Goal: Task Accomplishment & Management: Use online tool/utility

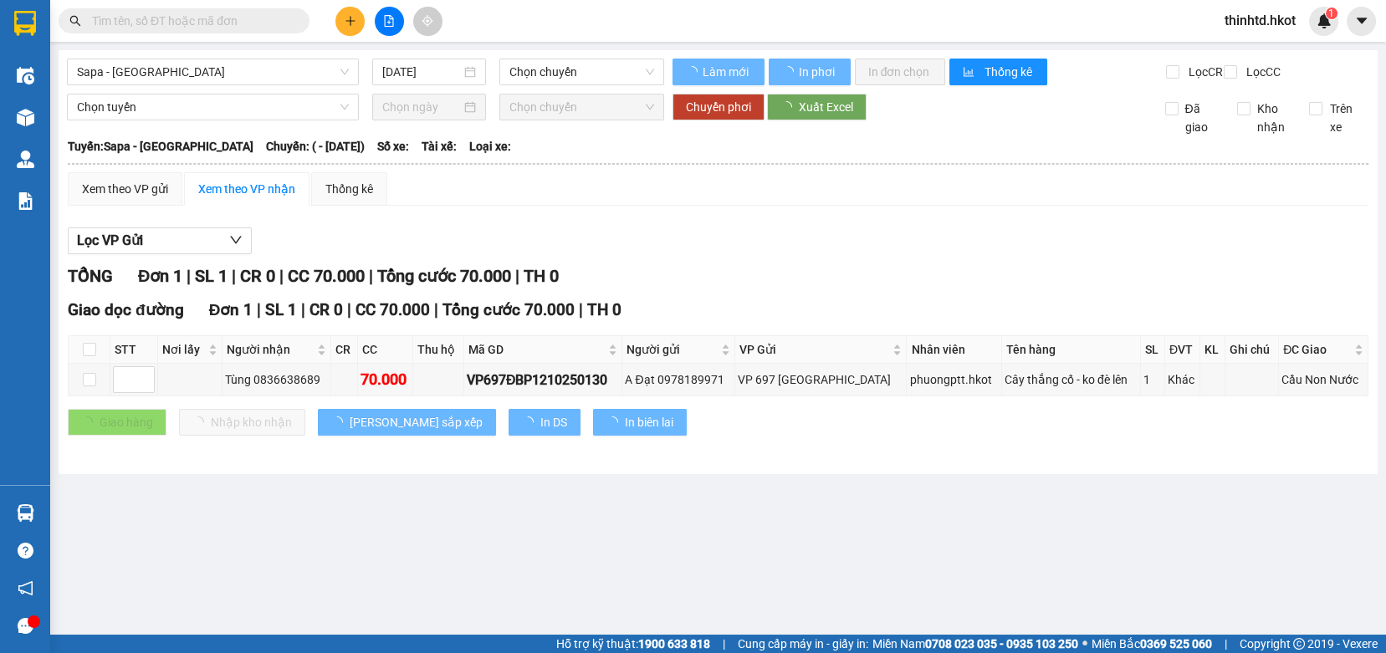
type input "[DATE]"
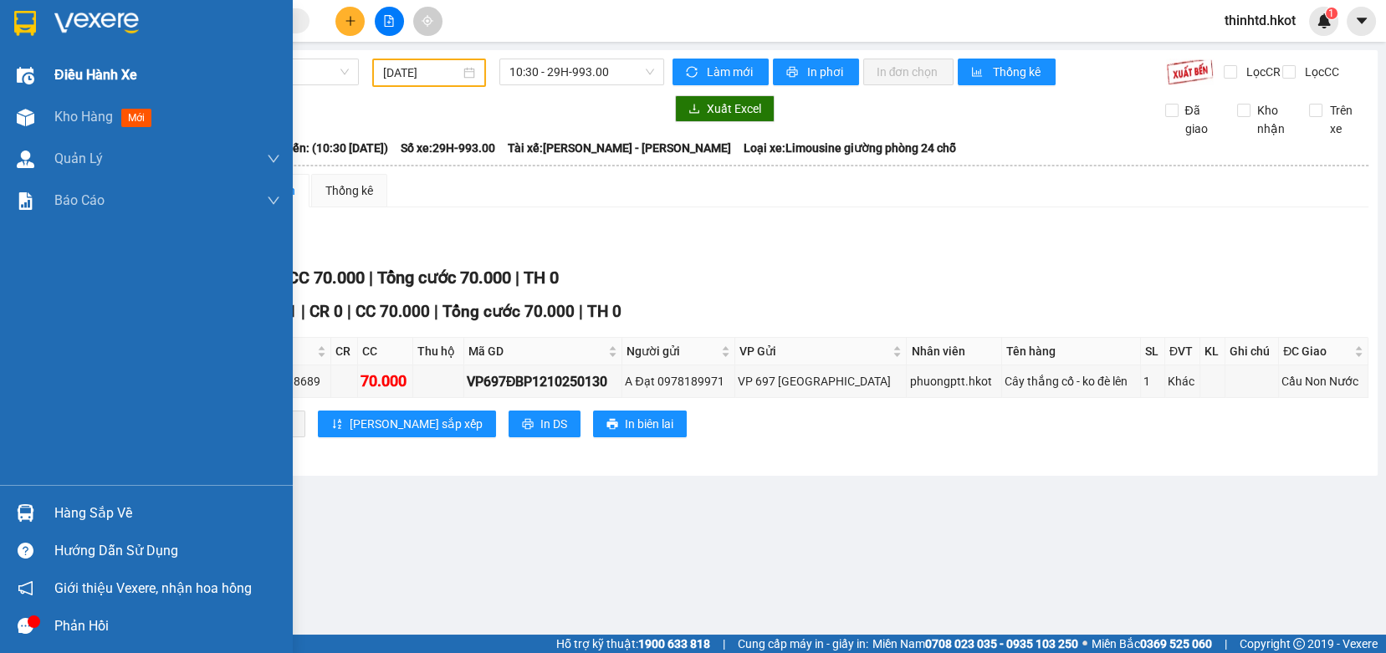
click at [63, 74] on span "Điều hành xe" at bounding box center [95, 74] width 83 height 21
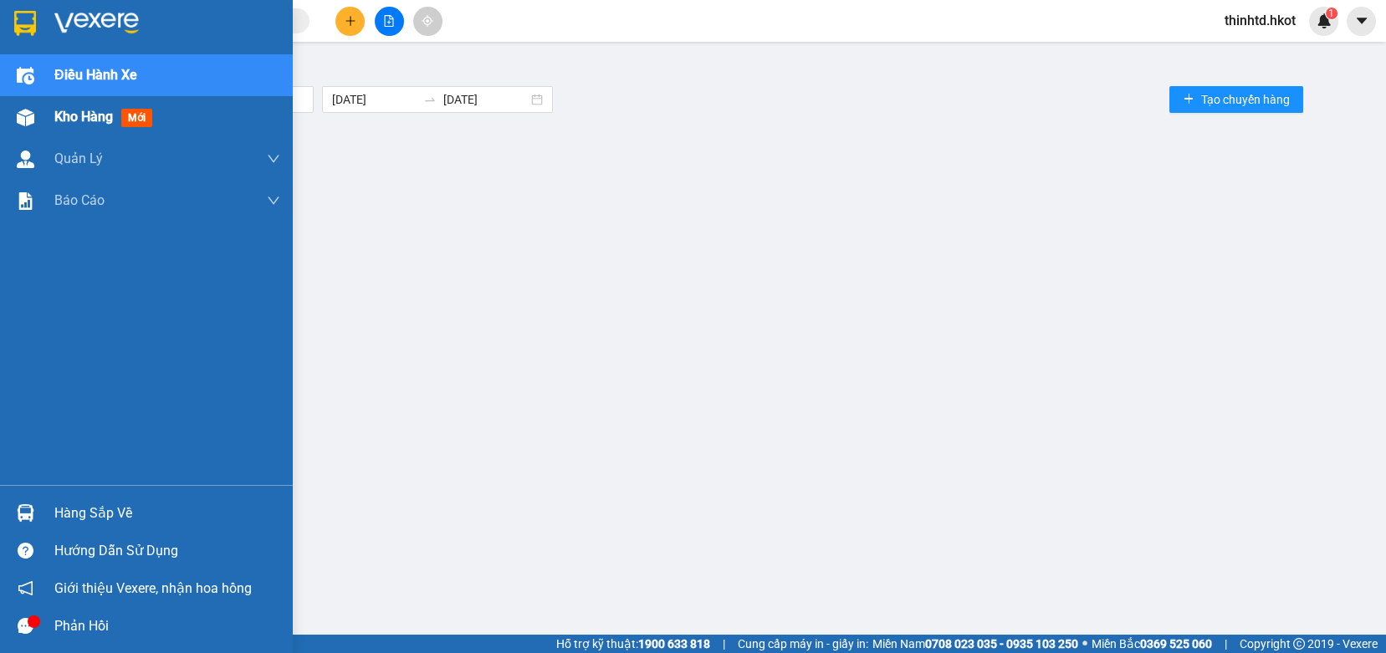
click at [117, 112] on div "Kho hàng mới" at bounding box center [106, 116] width 105 height 21
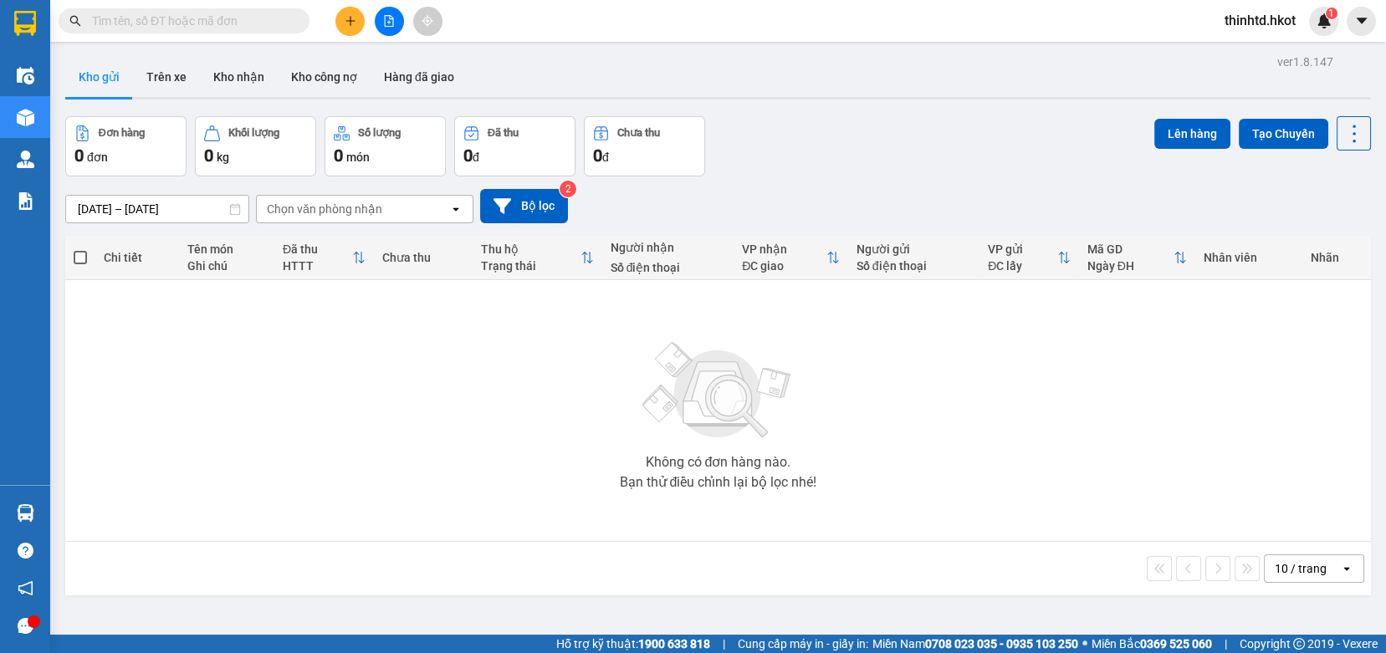
click at [169, 17] on input "text" at bounding box center [190, 21] width 197 height 18
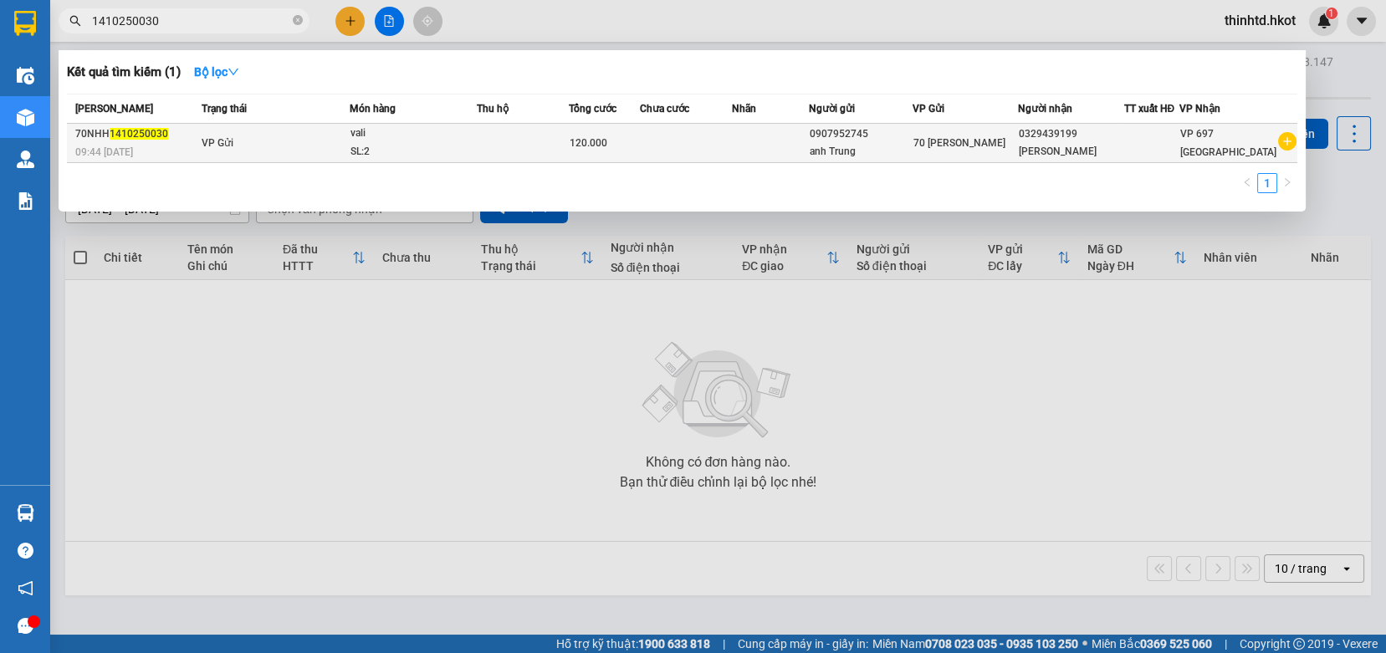
type input "1410250030"
click at [474, 137] on div "vali" at bounding box center [414, 134] width 126 height 18
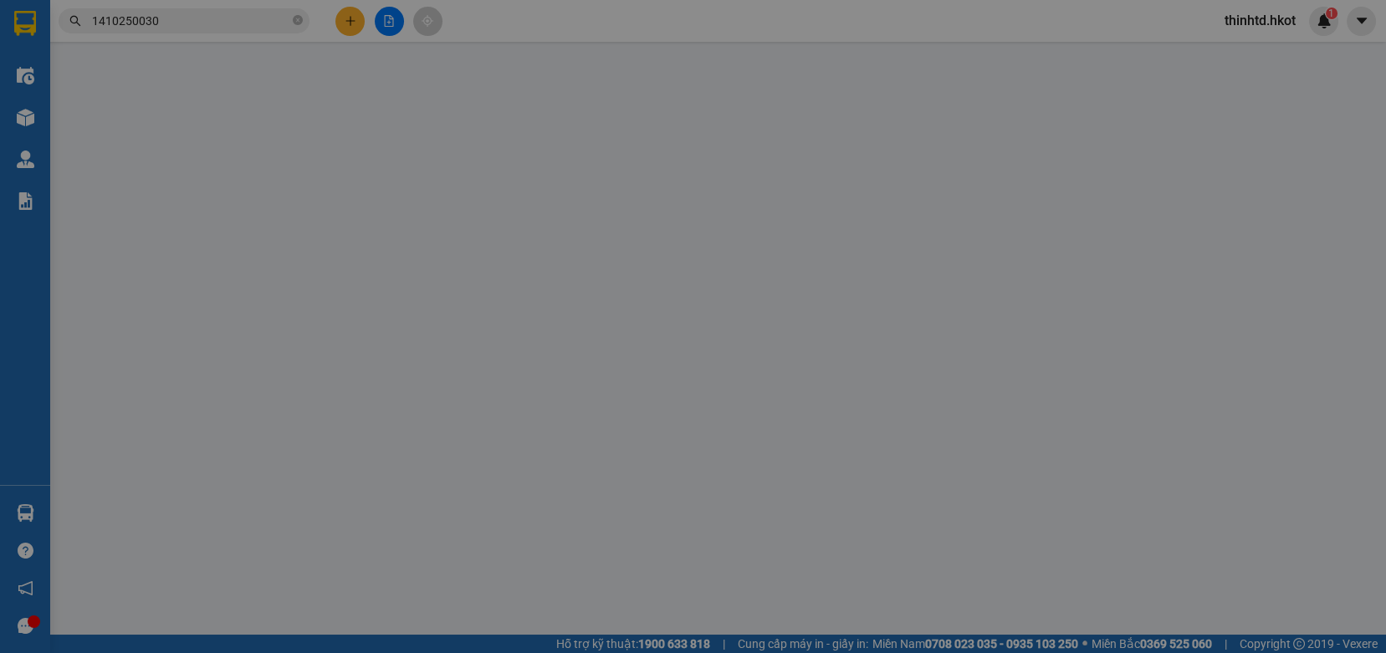
type input "0907952745"
type input "anh Trung"
type input "0329439199"
type input "[PERSON_NAME]"
type input "0"
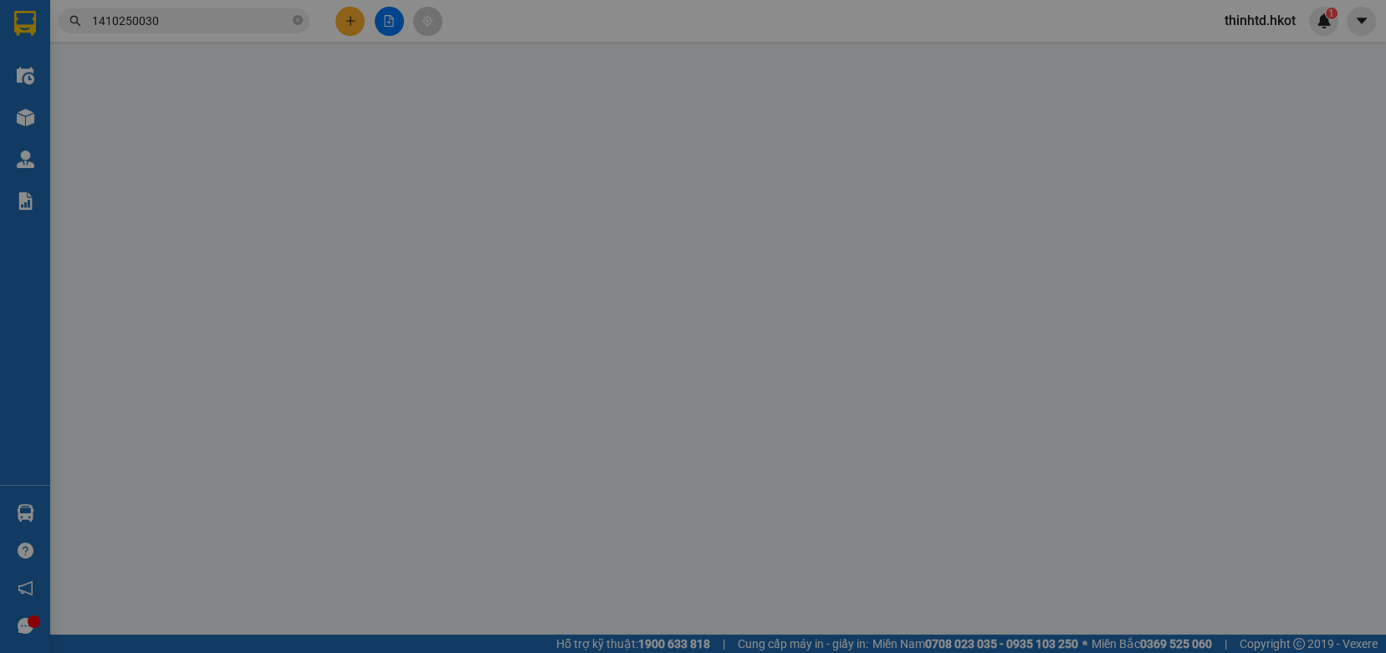
type input "120.000"
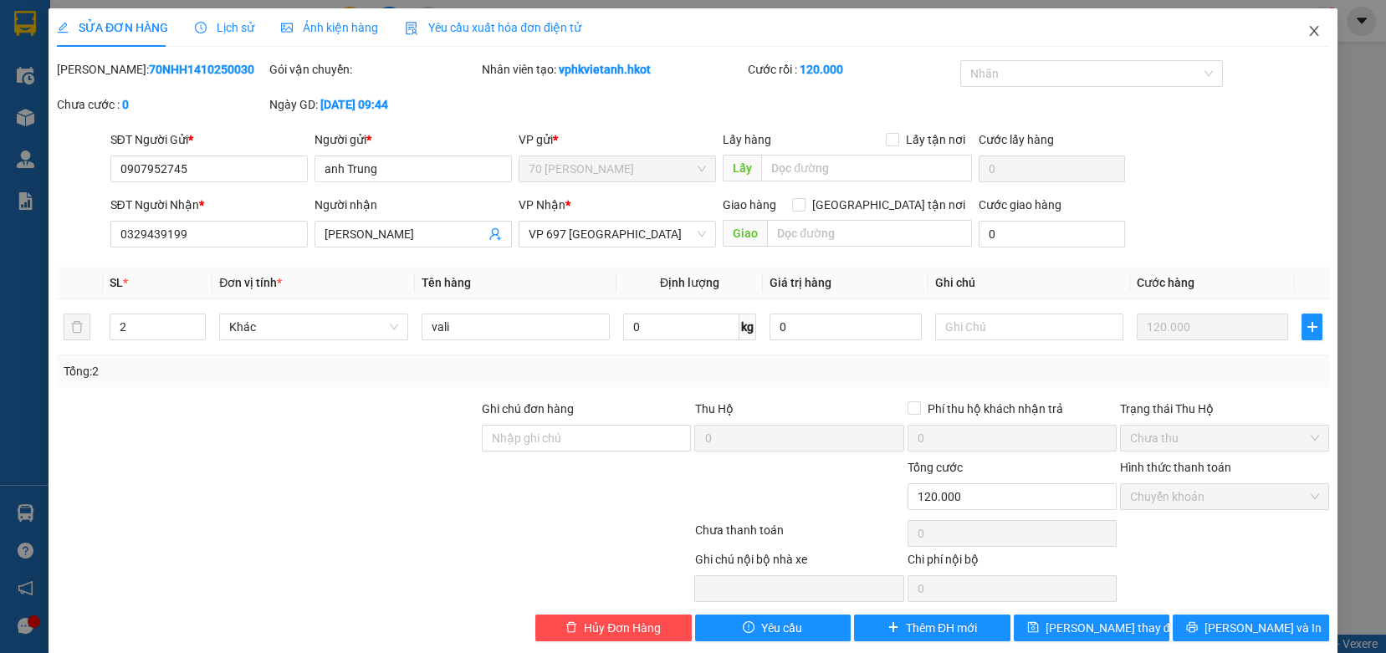
click at [1308, 30] on icon "close" at bounding box center [1314, 30] width 13 height 13
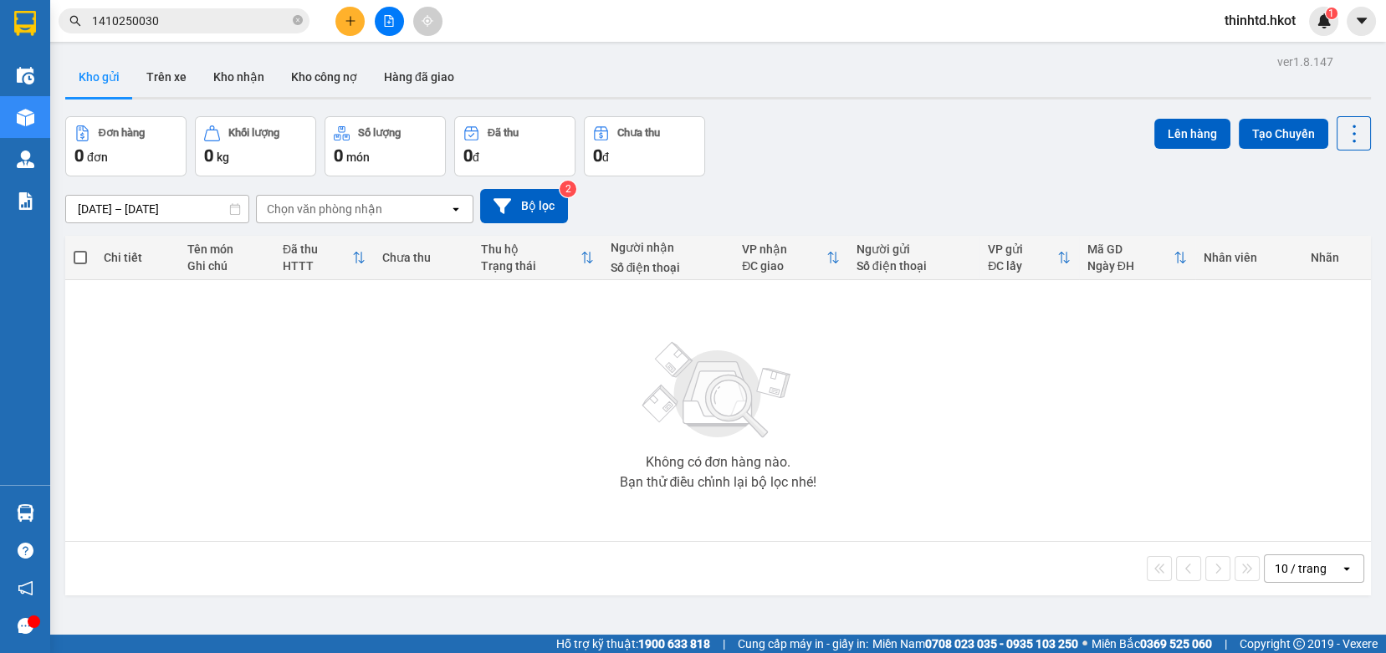
click at [325, 212] on div "Chọn văn phòng nhận" at bounding box center [324, 209] width 115 height 17
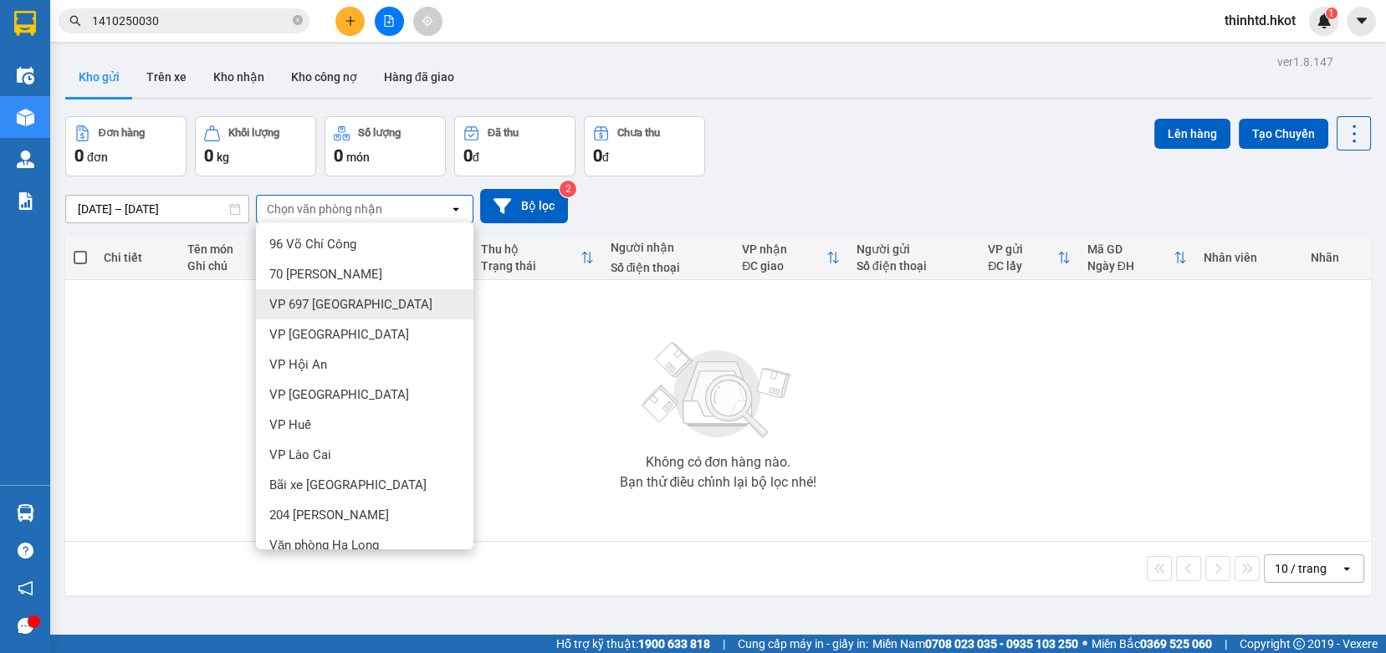
click at [336, 306] on span "VP 697 [GEOGRAPHIC_DATA]" at bounding box center [350, 304] width 163 height 17
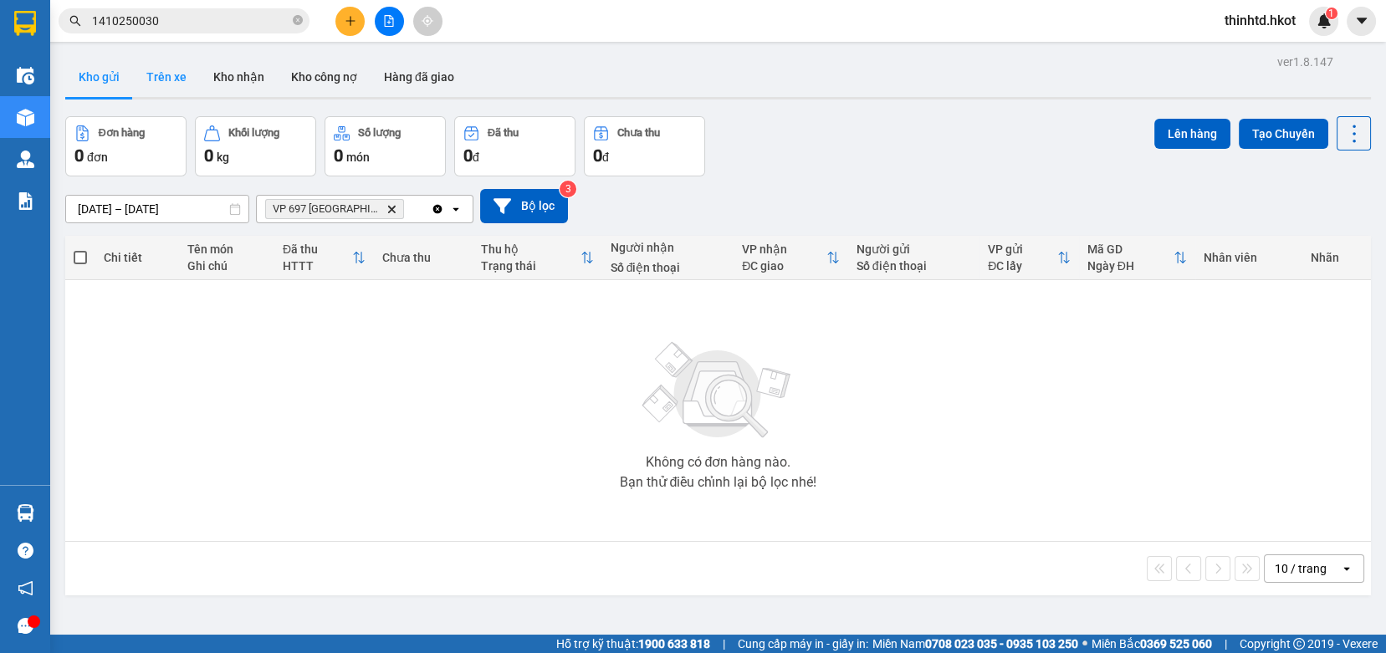
click at [170, 78] on button "Trên xe" at bounding box center [166, 77] width 67 height 40
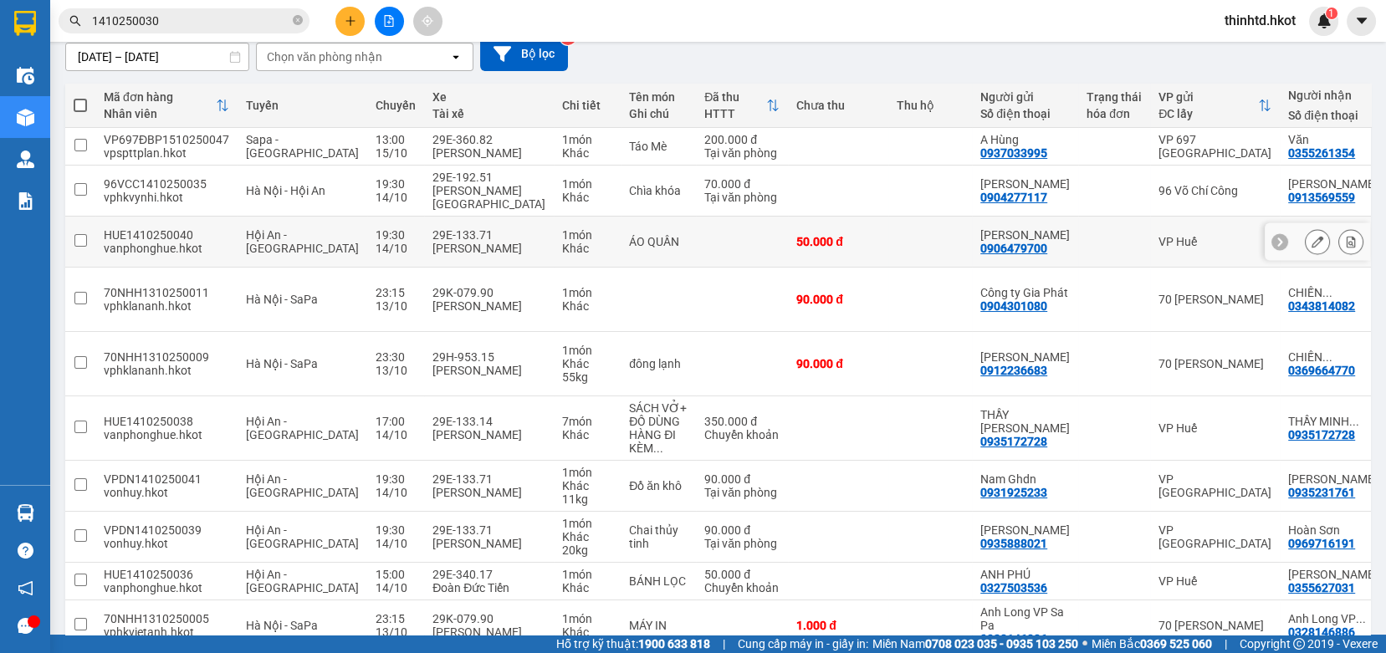
scroll to position [255, 0]
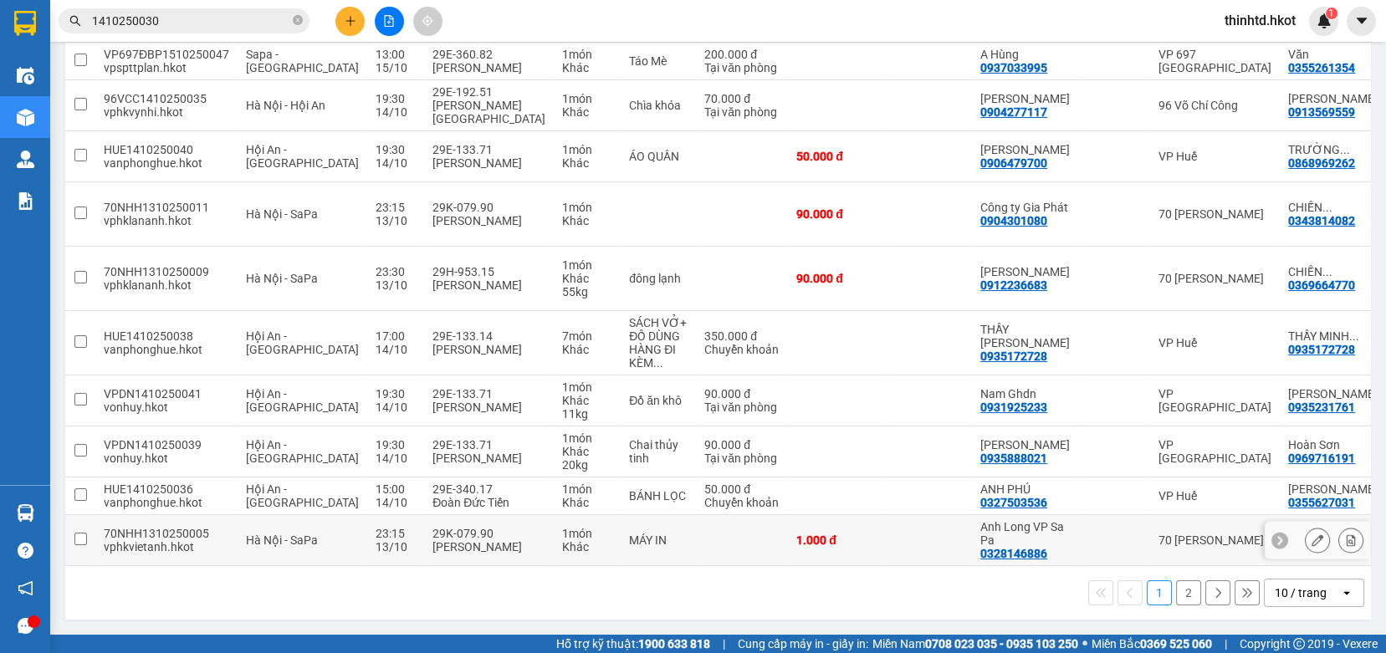
click at [79, 539] on input "checkbox" at bounding box center [80, 539] width 13 height 13
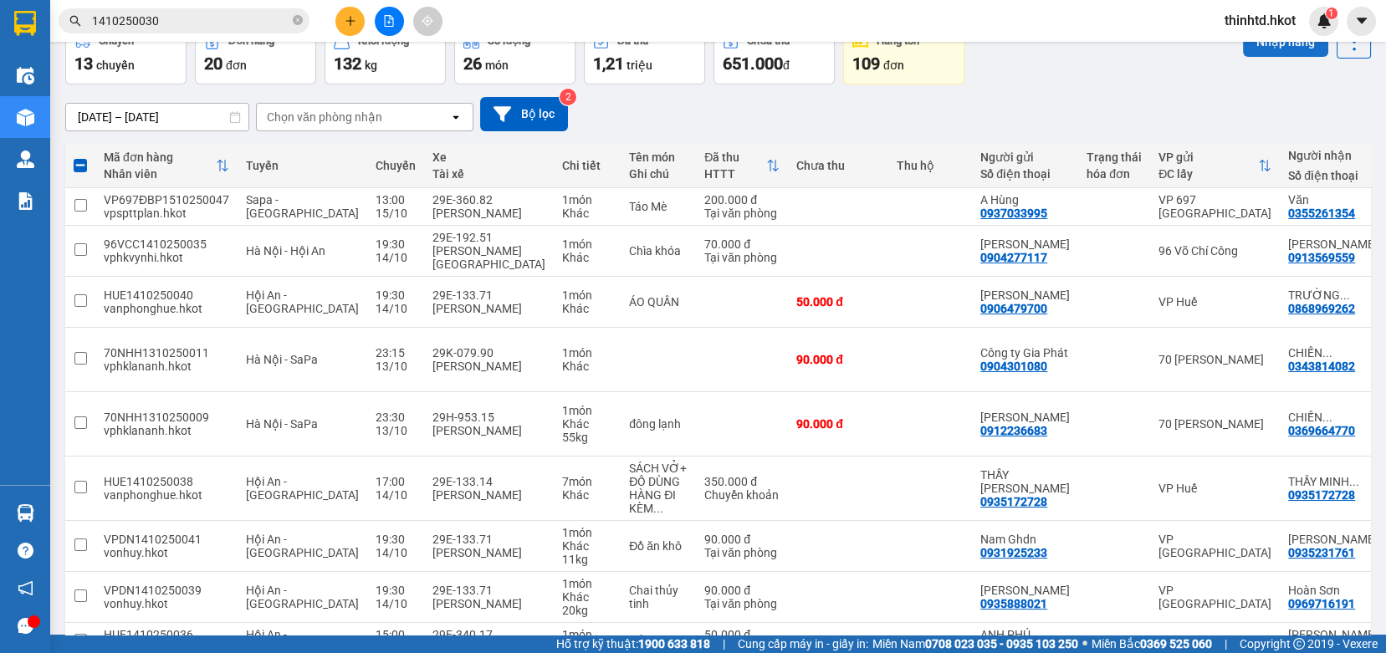
scroll to position [0, 0]
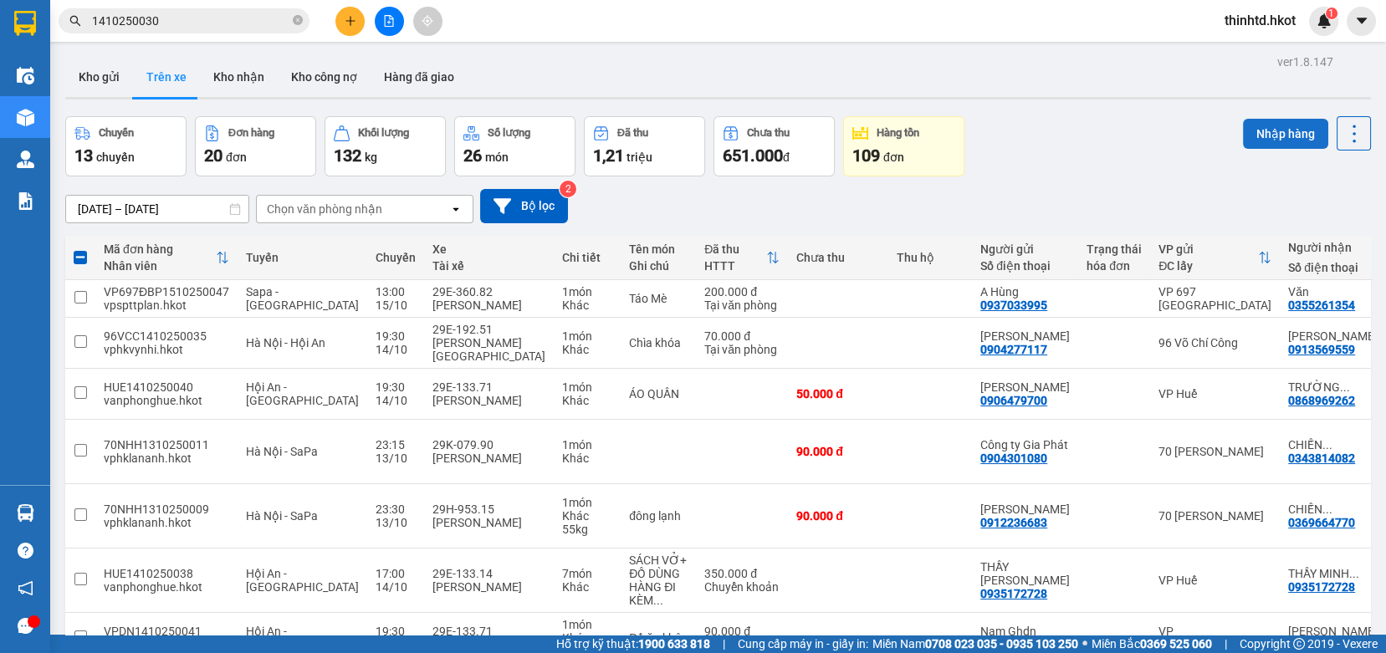
click at [1267, 141] on button "Nhập hàng" at bounding box center [1285, 134] width 85 height 30
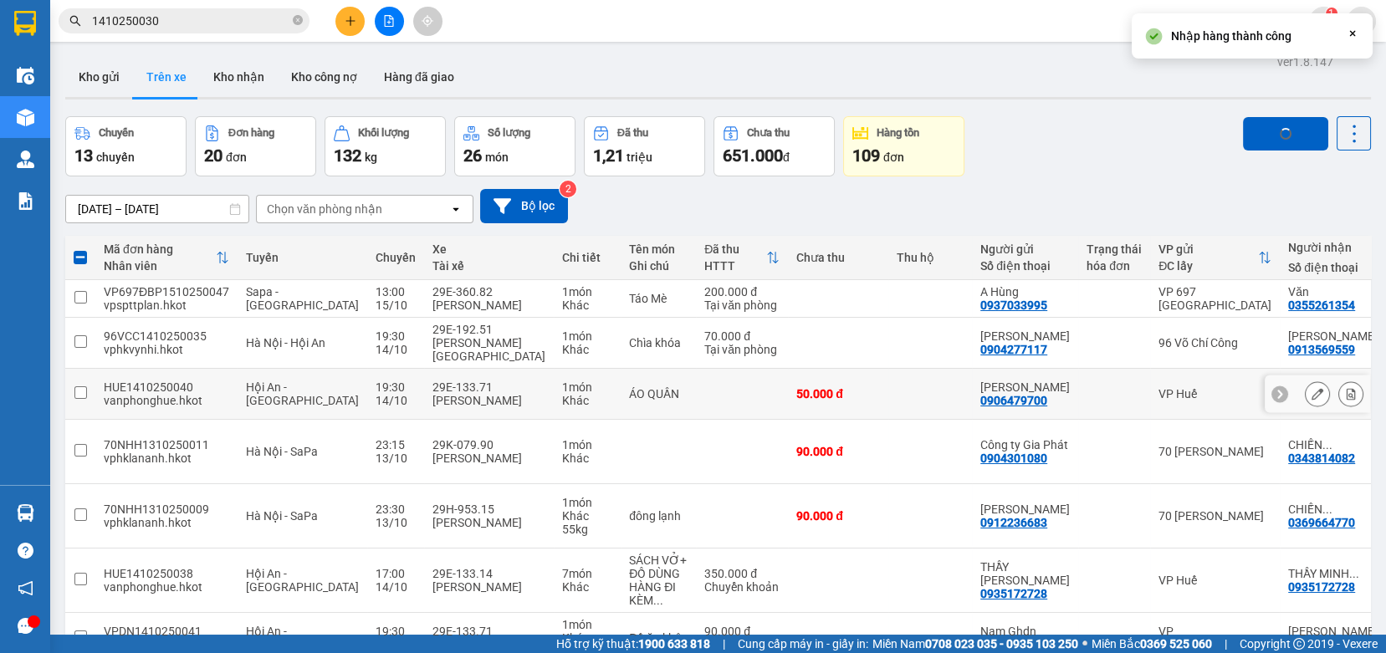
checkbox input "false"
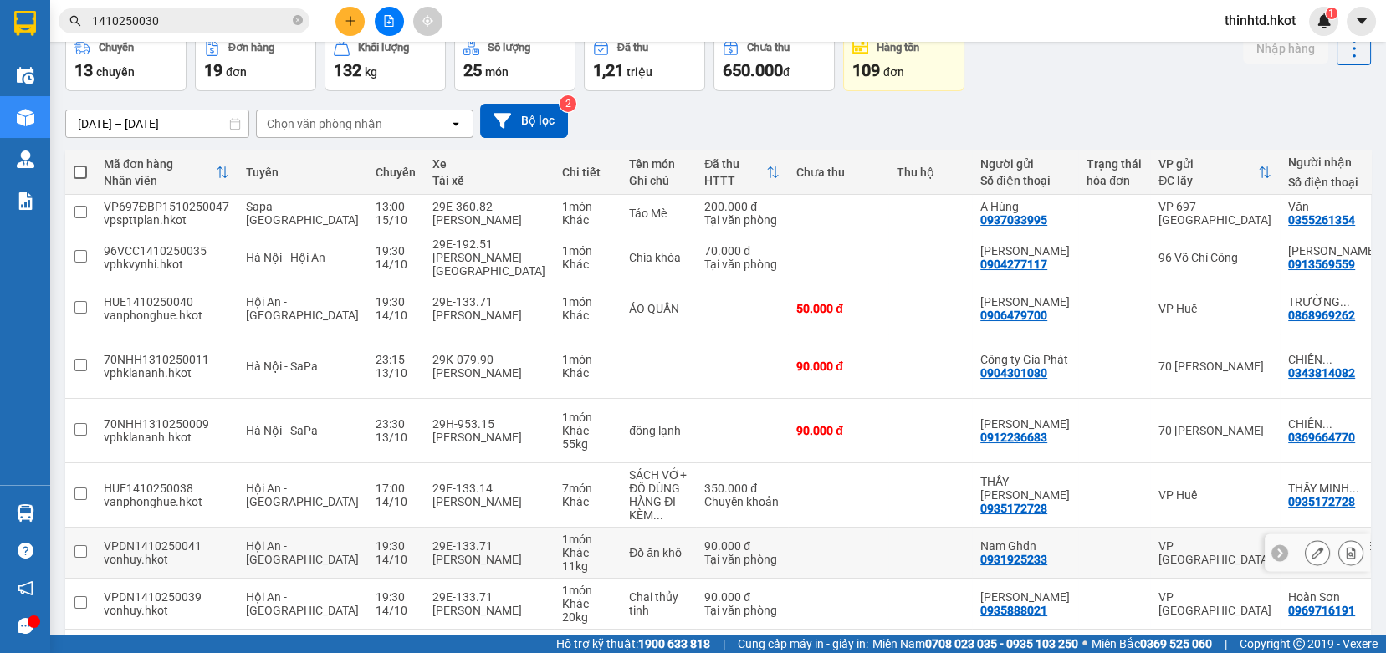
scroll to position [186, 0]
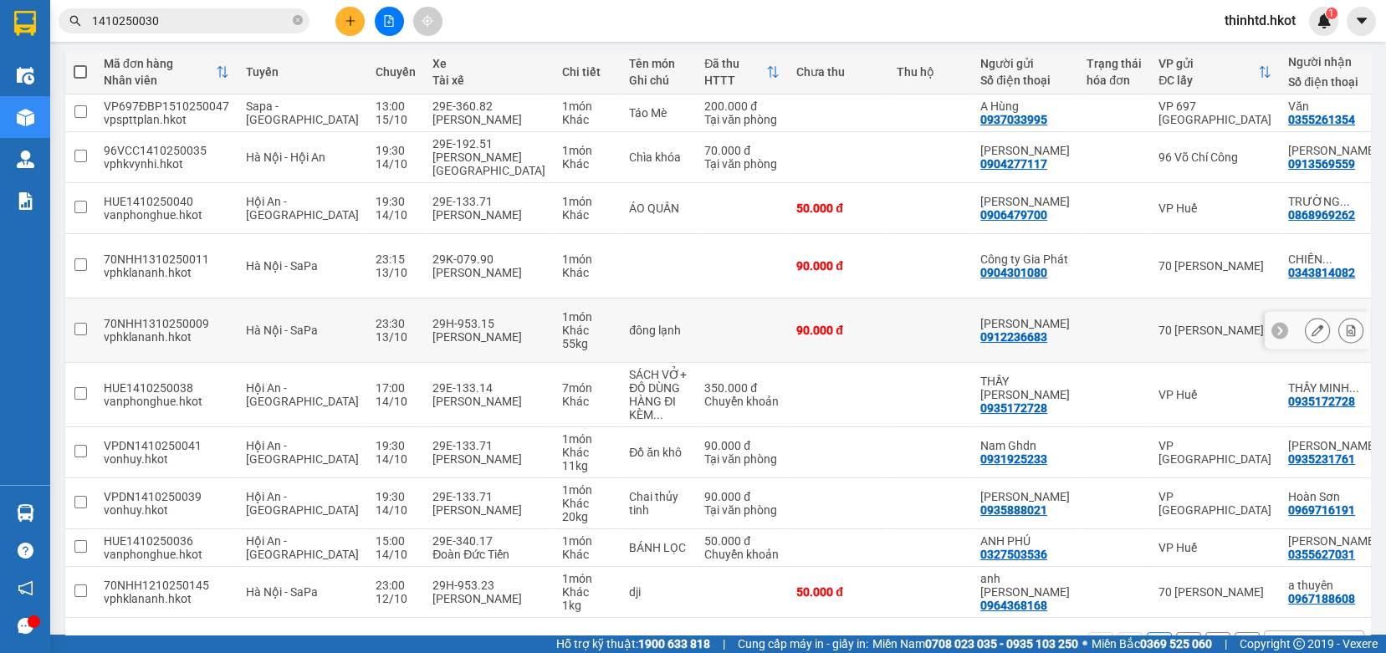
click at [81, 336] on input "checkbox" at bounding box center [80, 329] width 13 height 13
checkbox input "true"
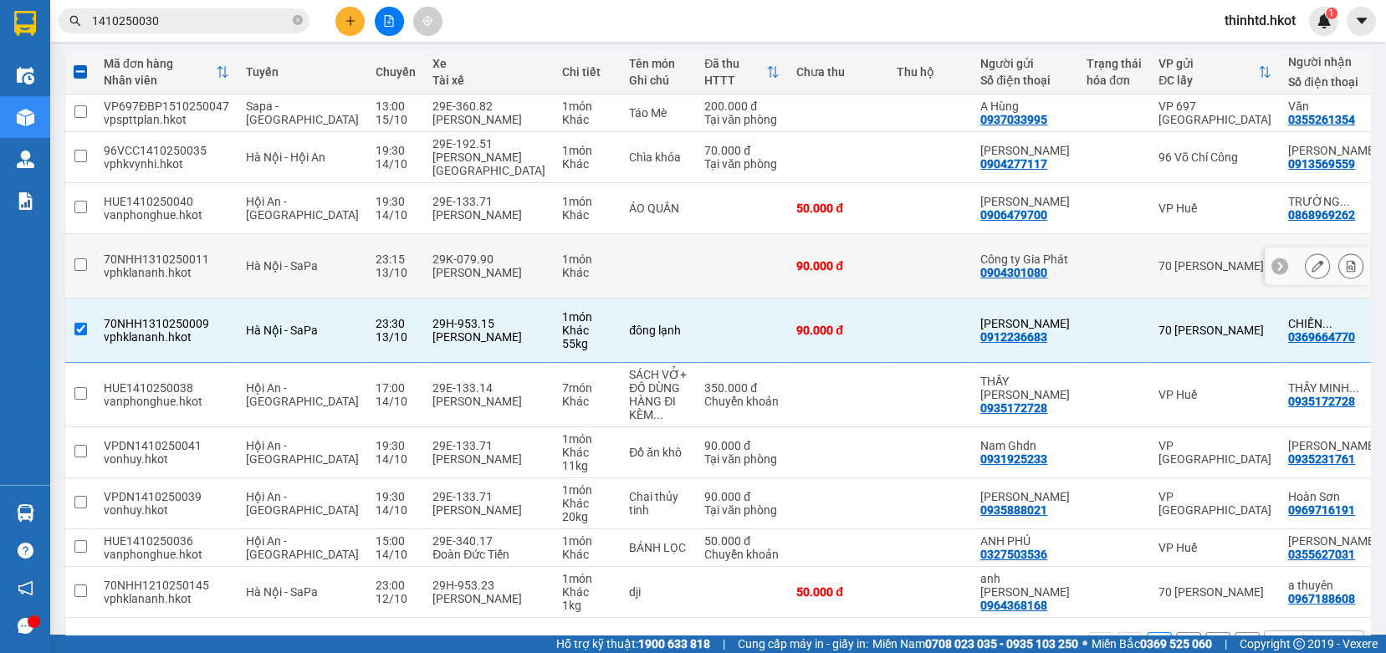
click at [85, 271] on input "checkbox" at bounding box center [80, 265] width 13 height 13
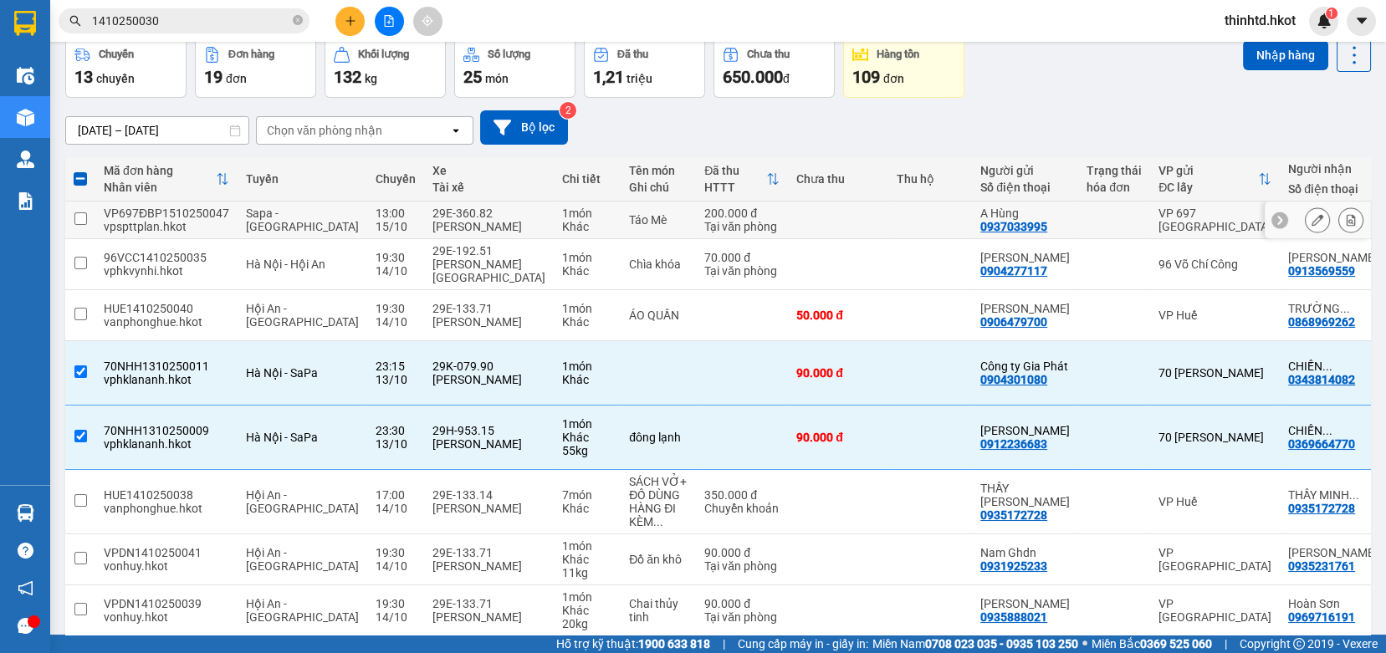
scroll to position [0, 0]
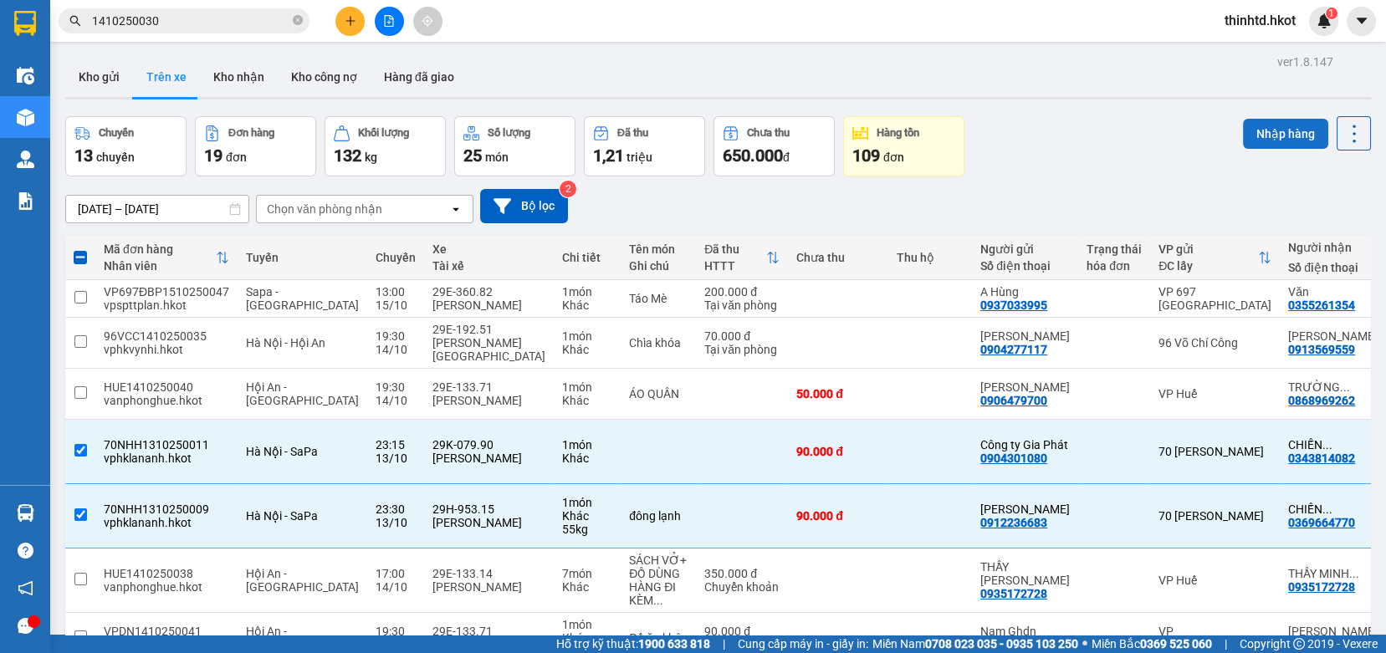
click at [1257, 127] on button "Nhập hàng" at bounding box center [1285, 134] width 85 height 30
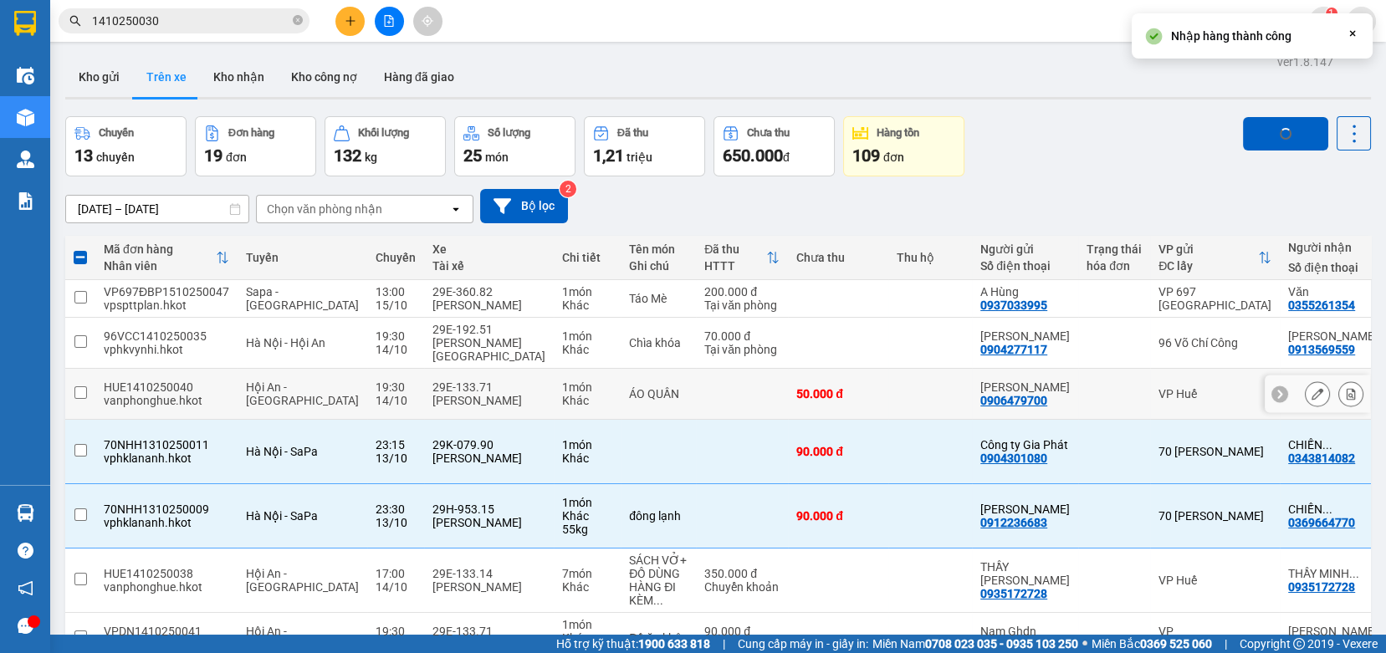
checkbox input "false"
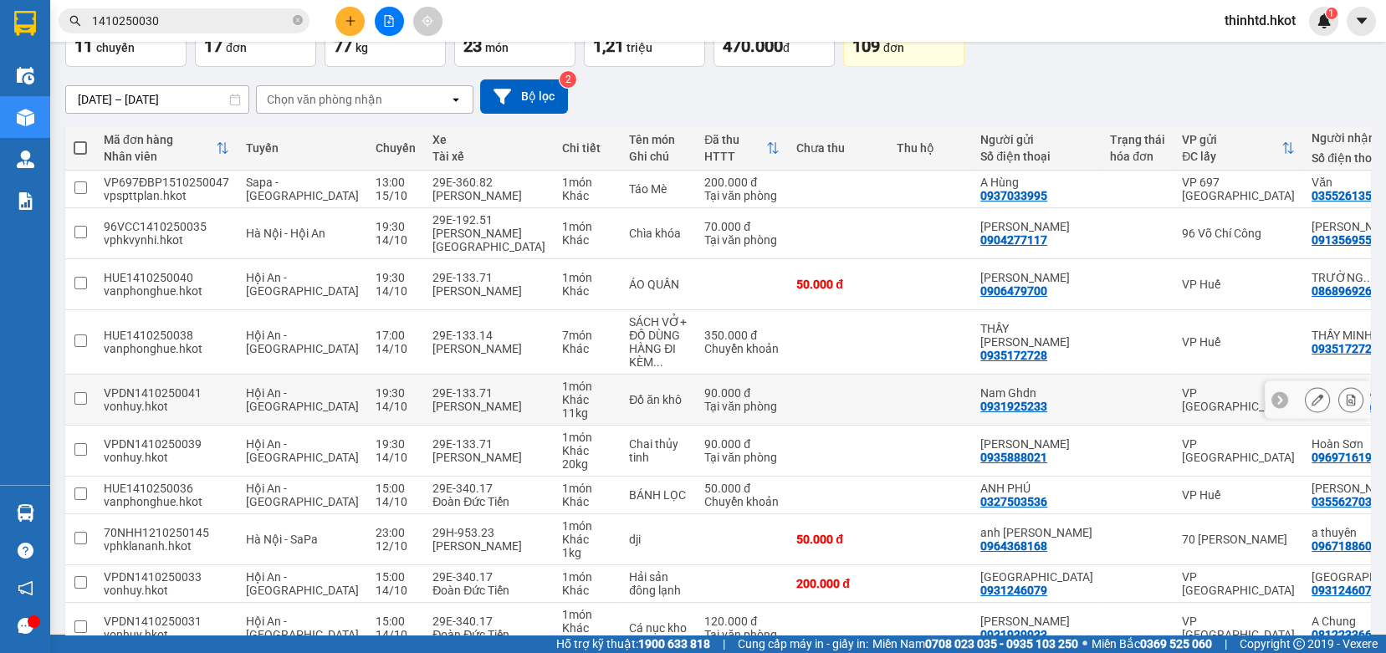
scroll to position [215, 0]
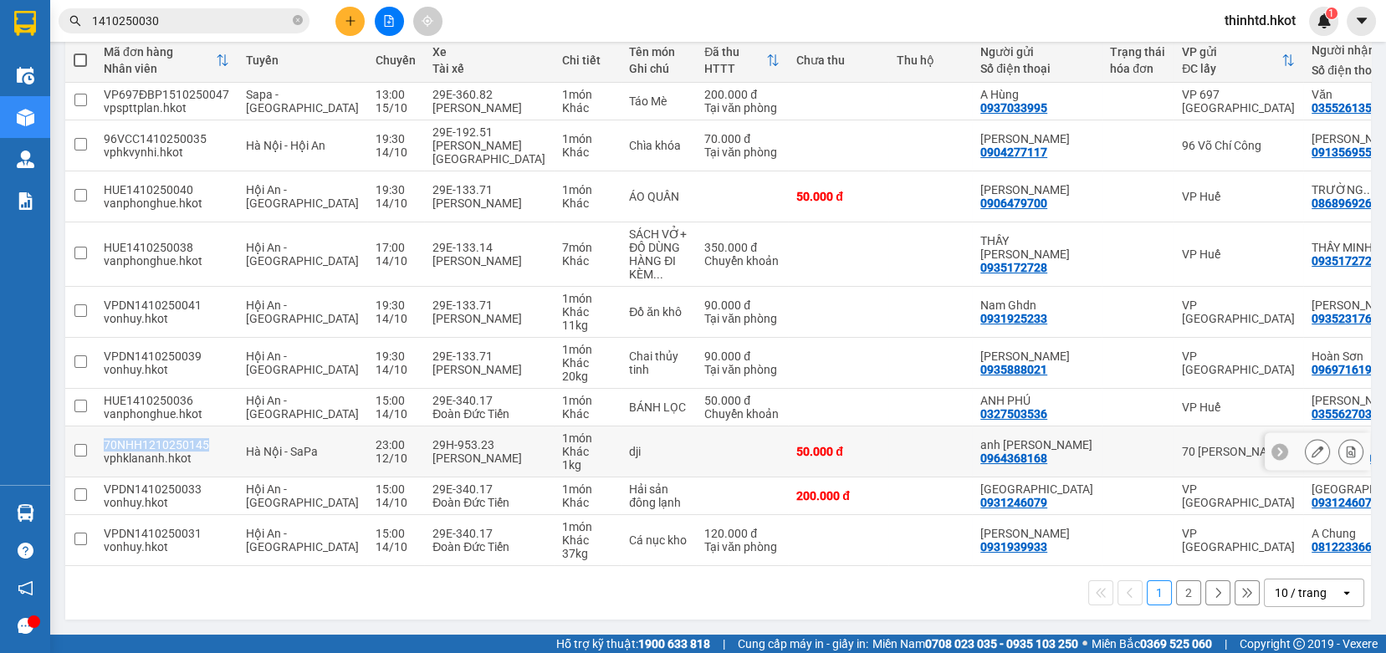
drag, startPoint x: 105, startPoint y: 437, endPoint x: 206, endPoint y: 438, distance: 100.4
click at [206, 438] on div "70NHH1210250145" at bounding box center [167, 444] width 126 height 13
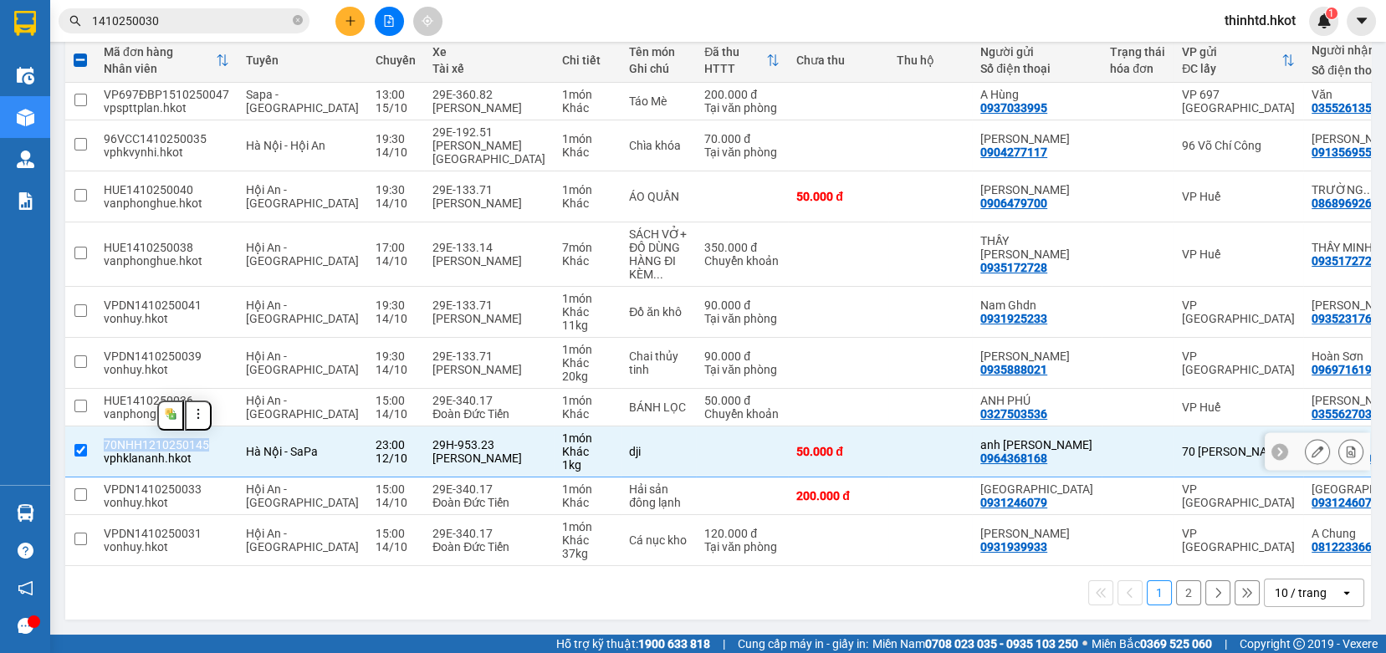
copy div "70NHH1210250145"
drag, startPoint x: 78, startPoint y: 442, endPoint x: 173, endPoint y: 441, distance: 95.4
click at [82, 444] on input "checkbox" at bounding box center [80, 450] width 13 height 13
checkbox input "false"
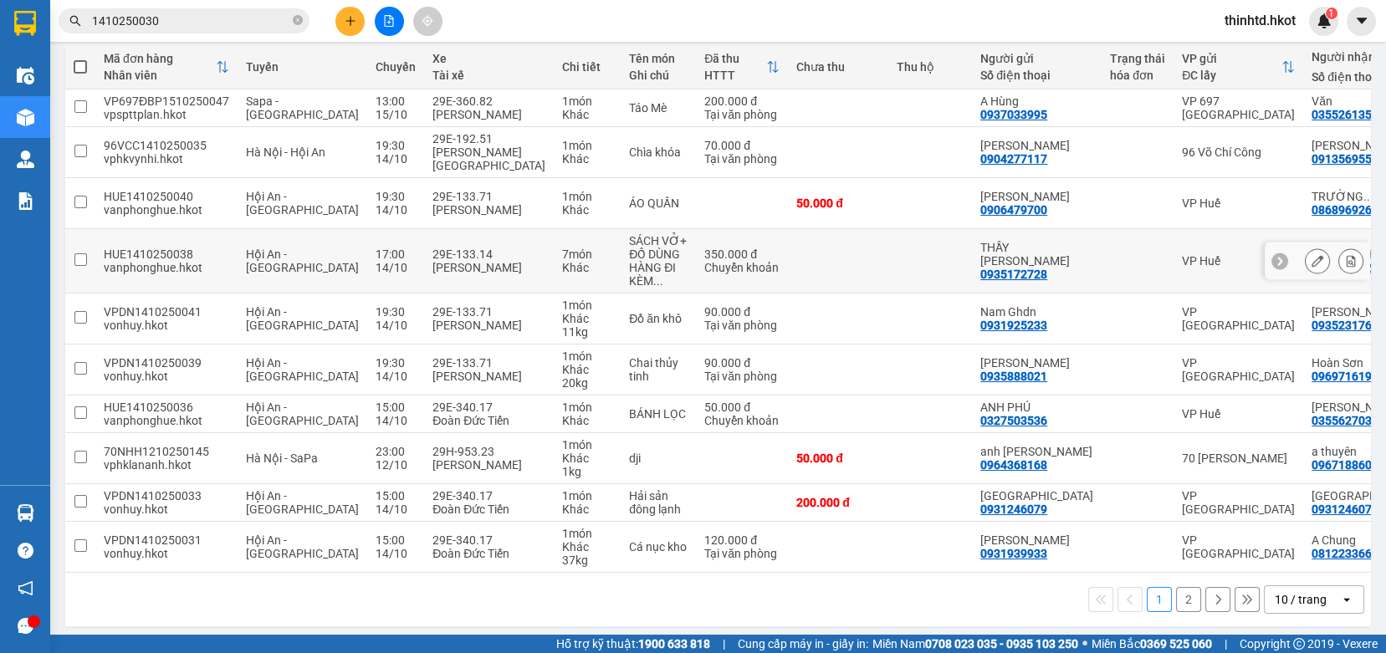
scroll to position [122, 0]
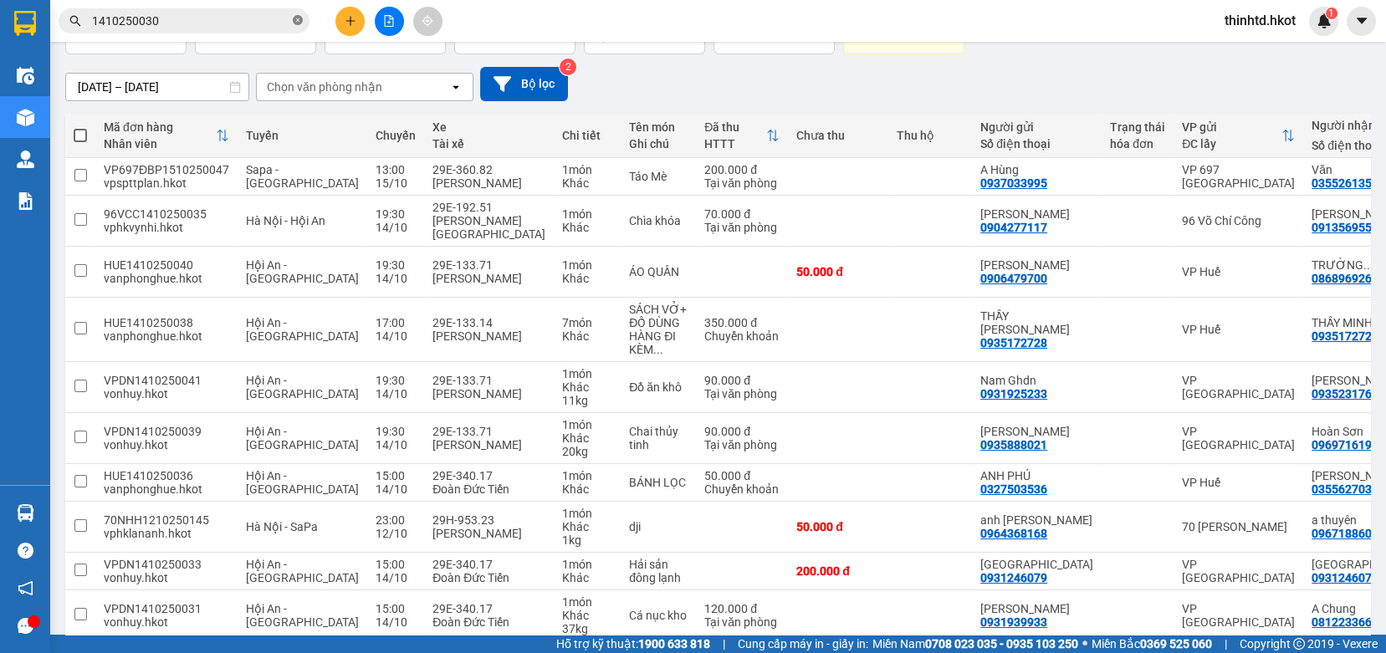
click at [293, 21] on icon "close-circle" at bounding box center [298, 20] width 10 height 10
